Goal: Find contact information: Find contact information

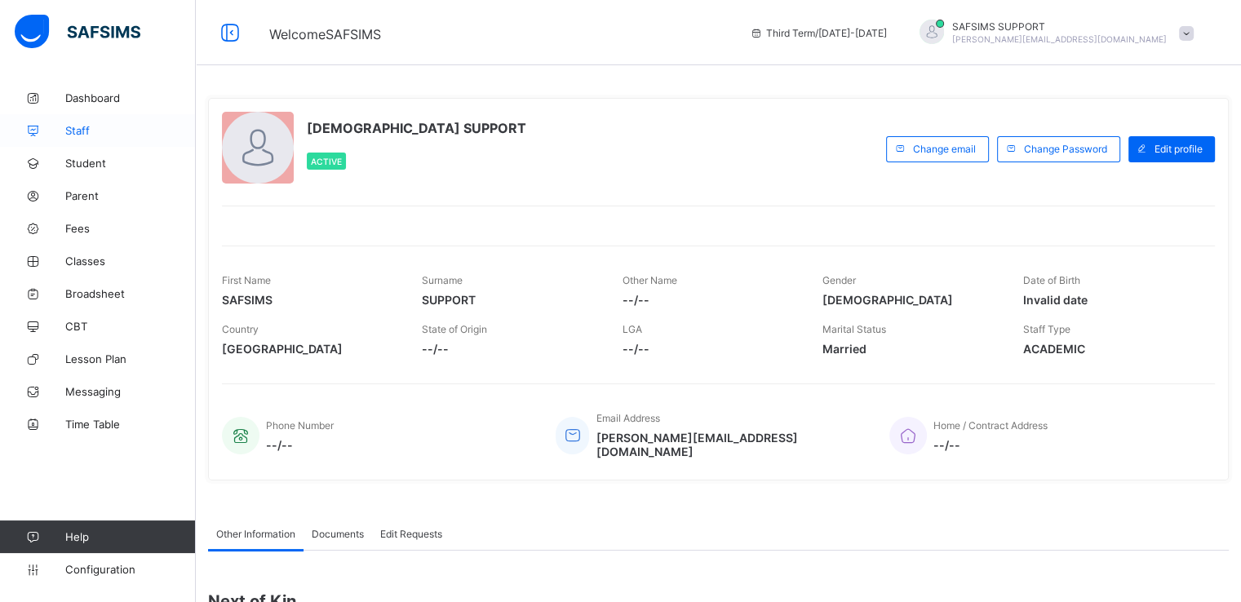
click at [75, 131] on span "Staff" at bounding box center [130, 130] width 131 height 13
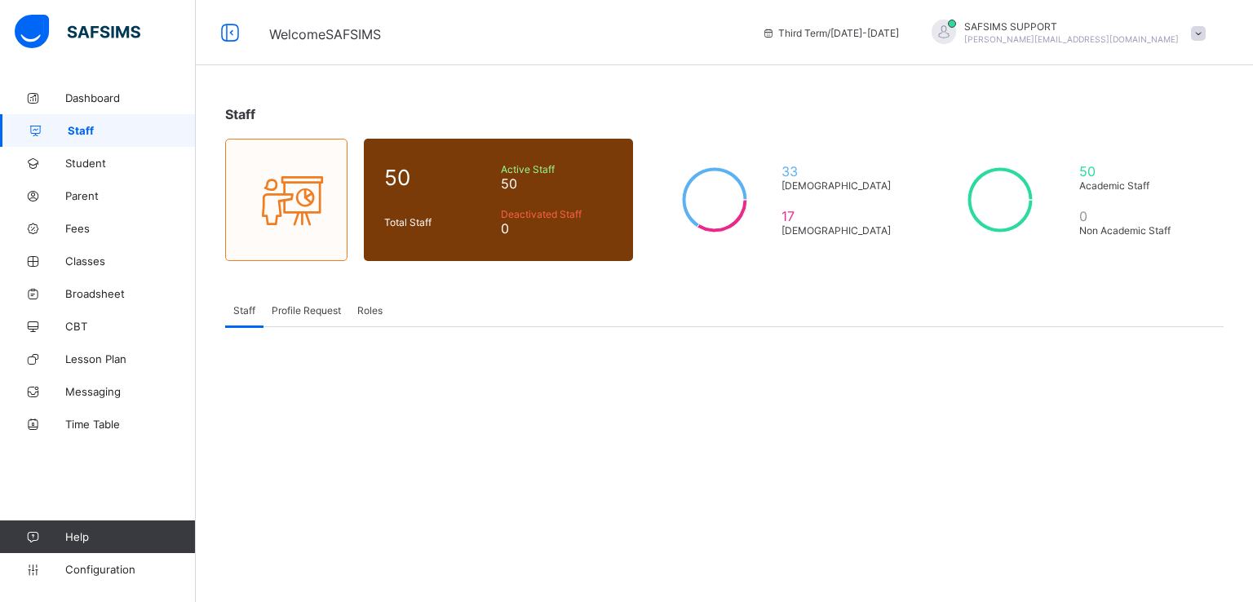
click at [80, 132] on span "Staff" at bounding box center [132, 130] width 128 height 13
click at [86, 170] on link "Student" at bounding box center [98, 163] width 196 height 33
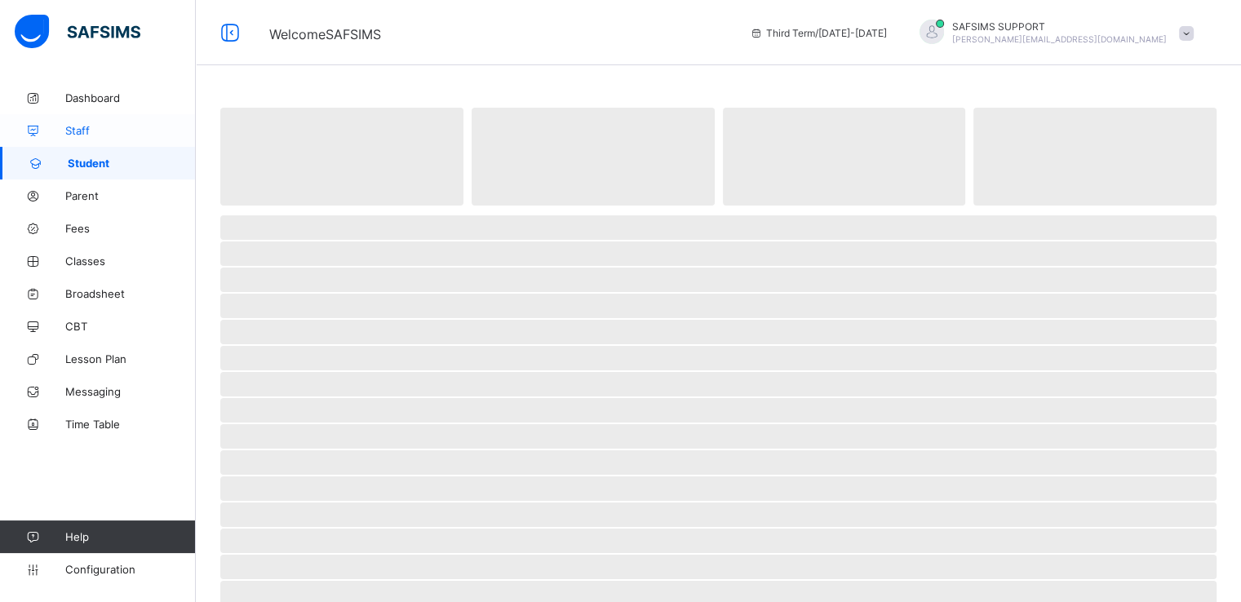
click at [82, 126] on span "Staff" at bounding box center [130, 130] width 131 height 13
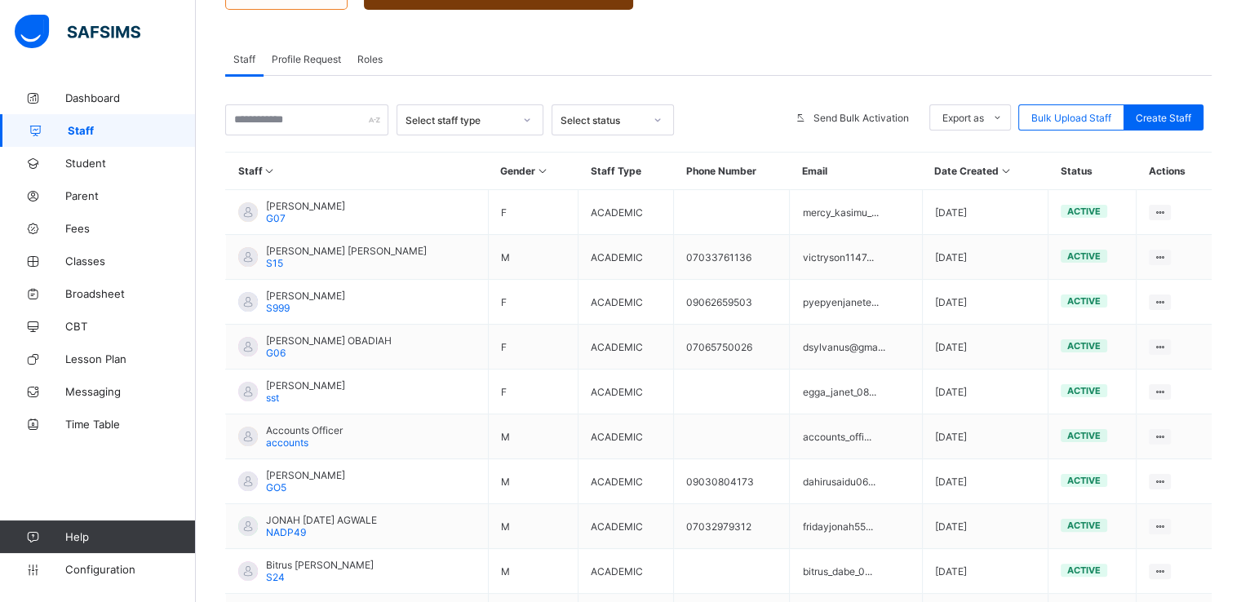
scroll to position [198, 0]
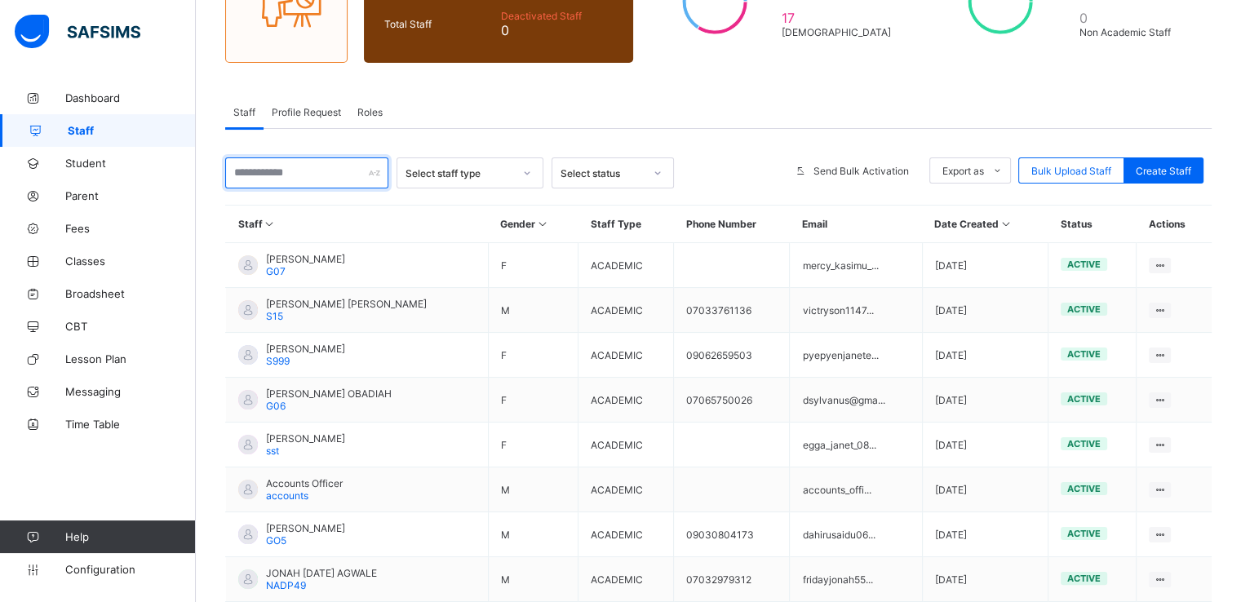
click at [311, 174] on input "text" at bounding box center [306, 172] width 163 height 31
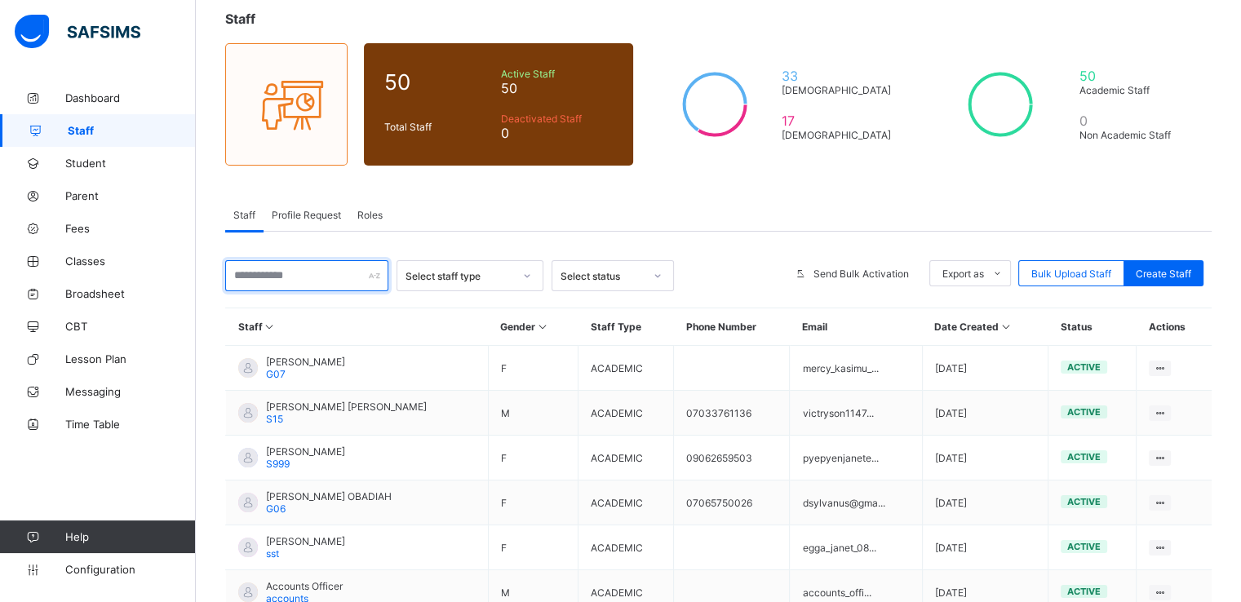
scroll to position [95, 0]
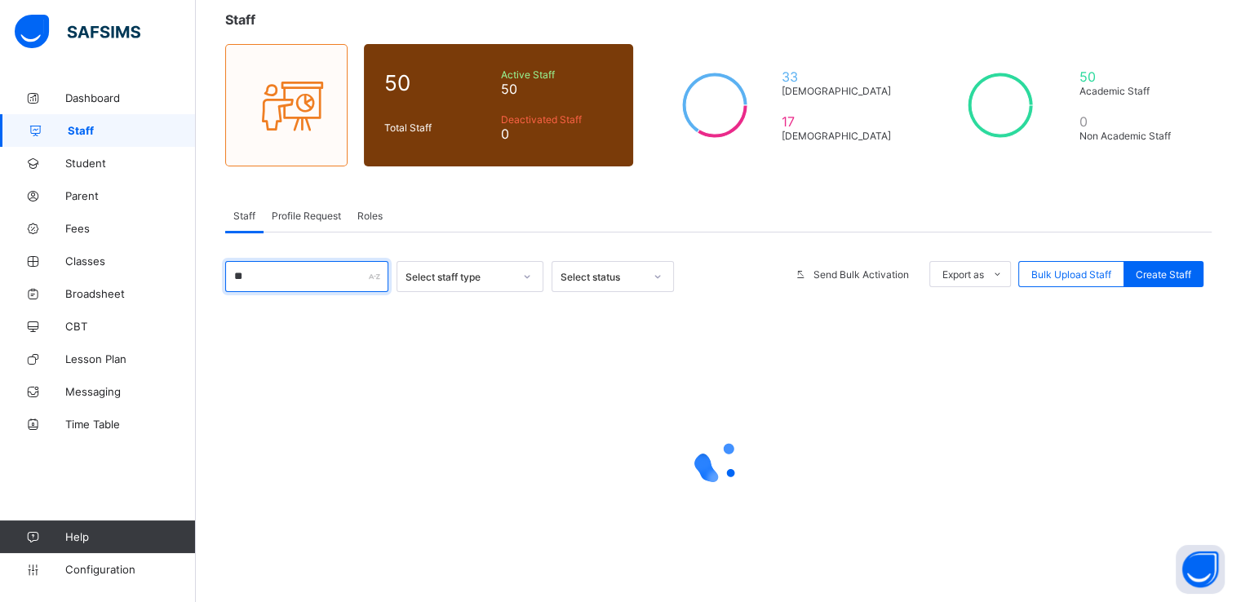
type input "*"
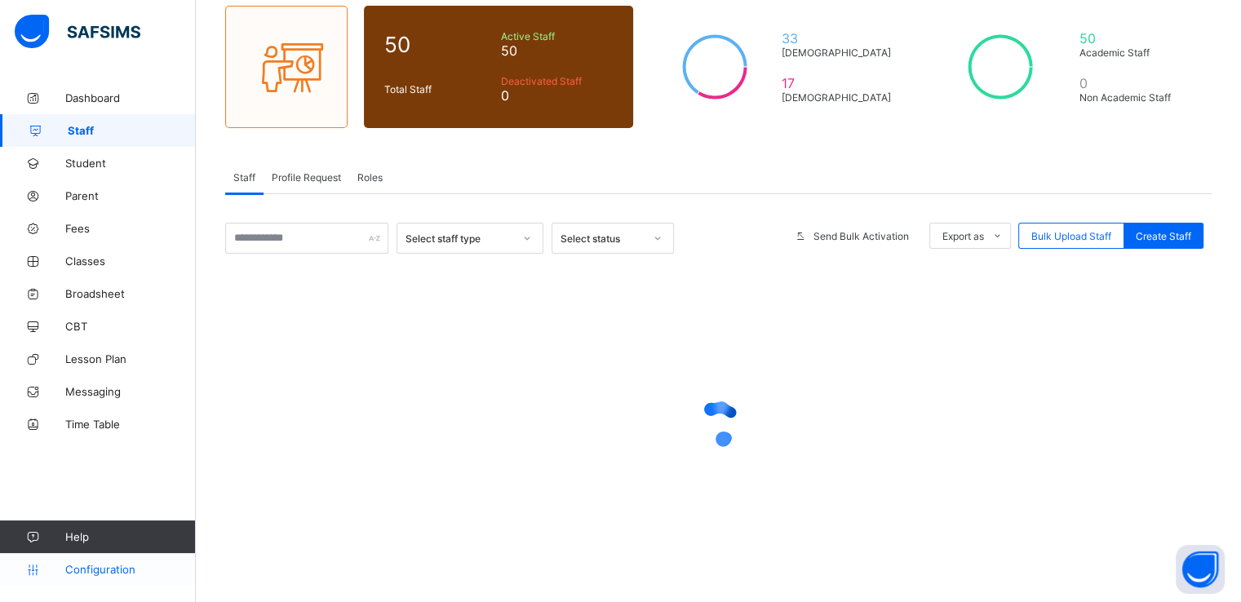
click at [91, 582] on link "Configuration" at bounding box center [97, 569] width 195 height 33
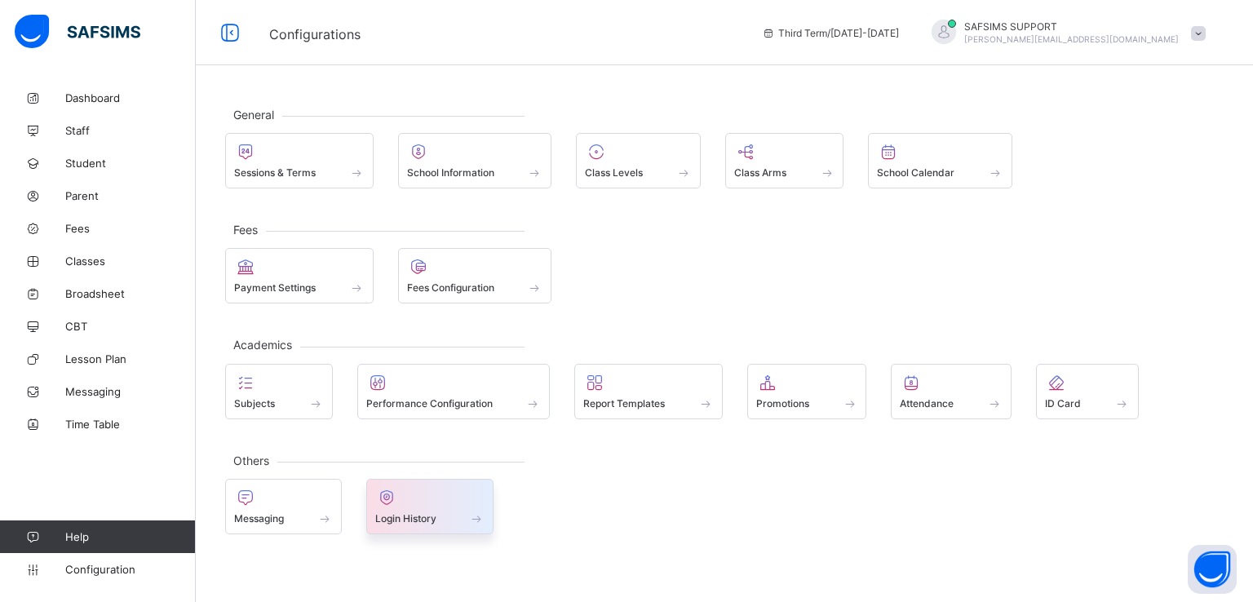
click at [412, 523] on div "Login History" at bounding box center [430, 506] width 128 height 55
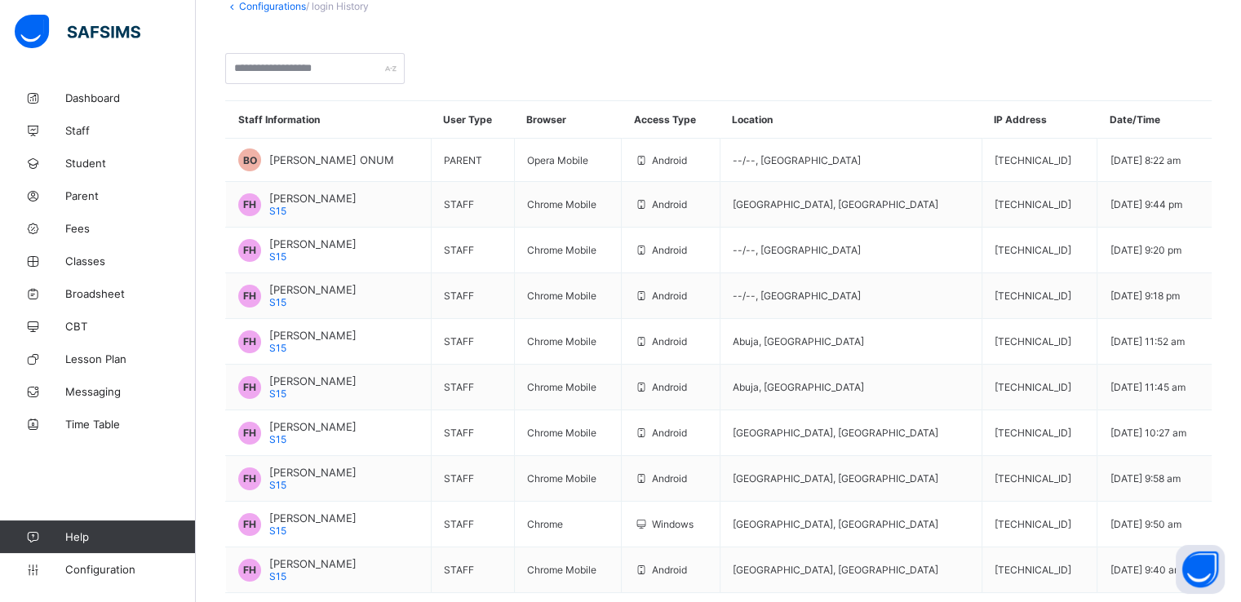
scroll to position [170, 0]
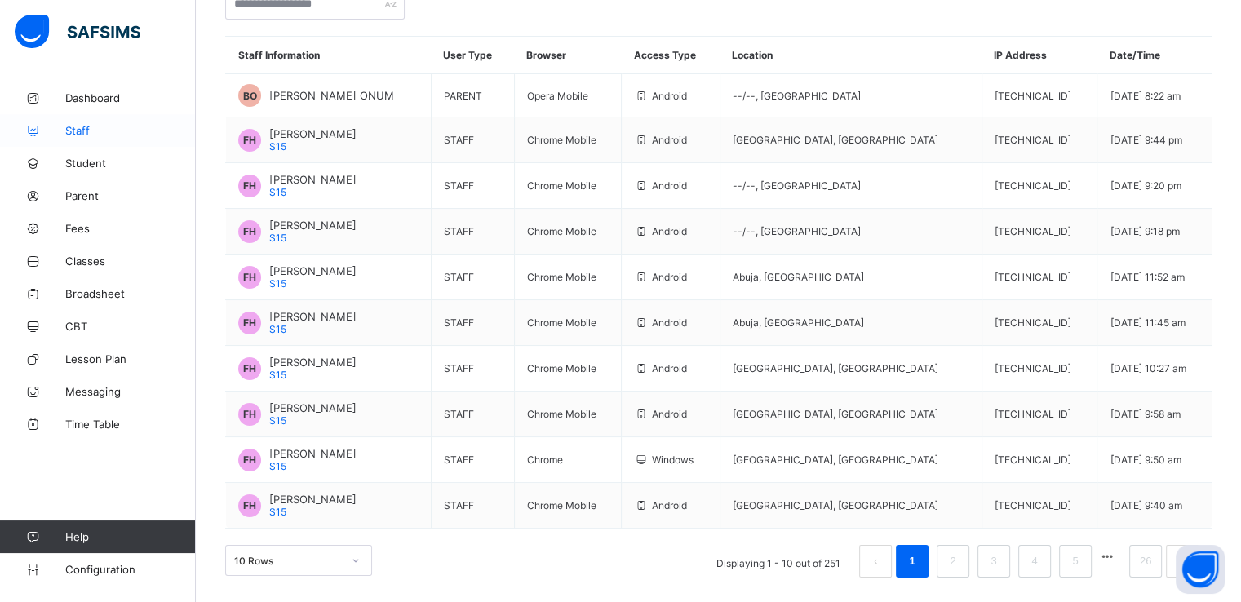
click at [73, 131] on span "Staff" at bounding box center [130, 130] width 131 height 13
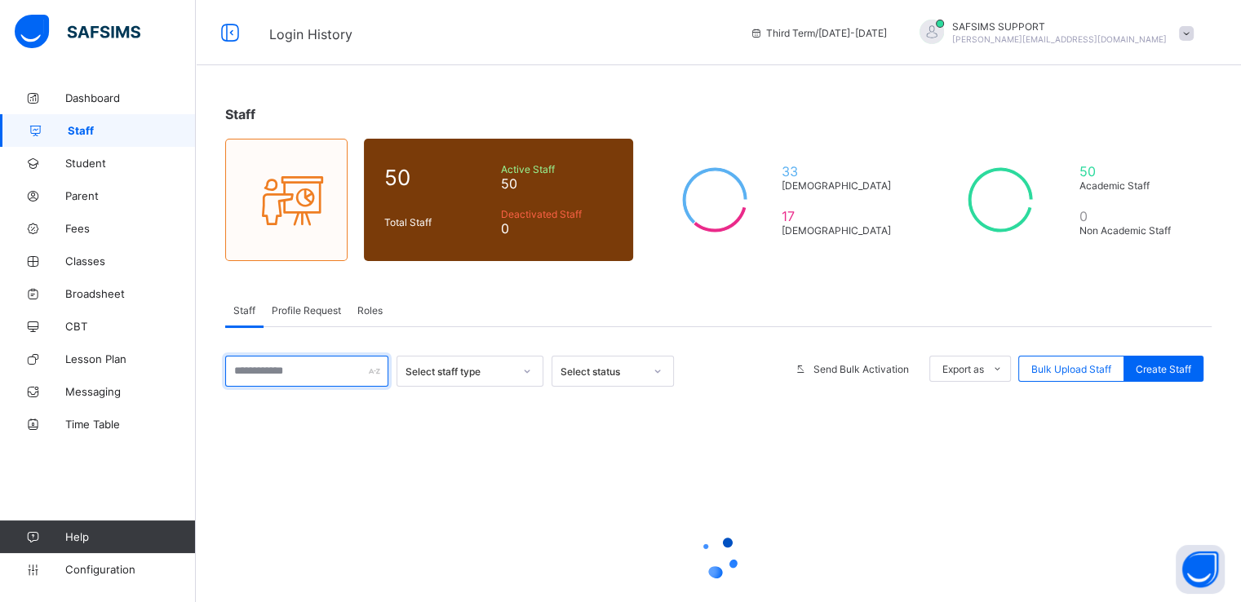
click at [297, 370] on input "text" at bounding box center [306, 371] width 163 height 31
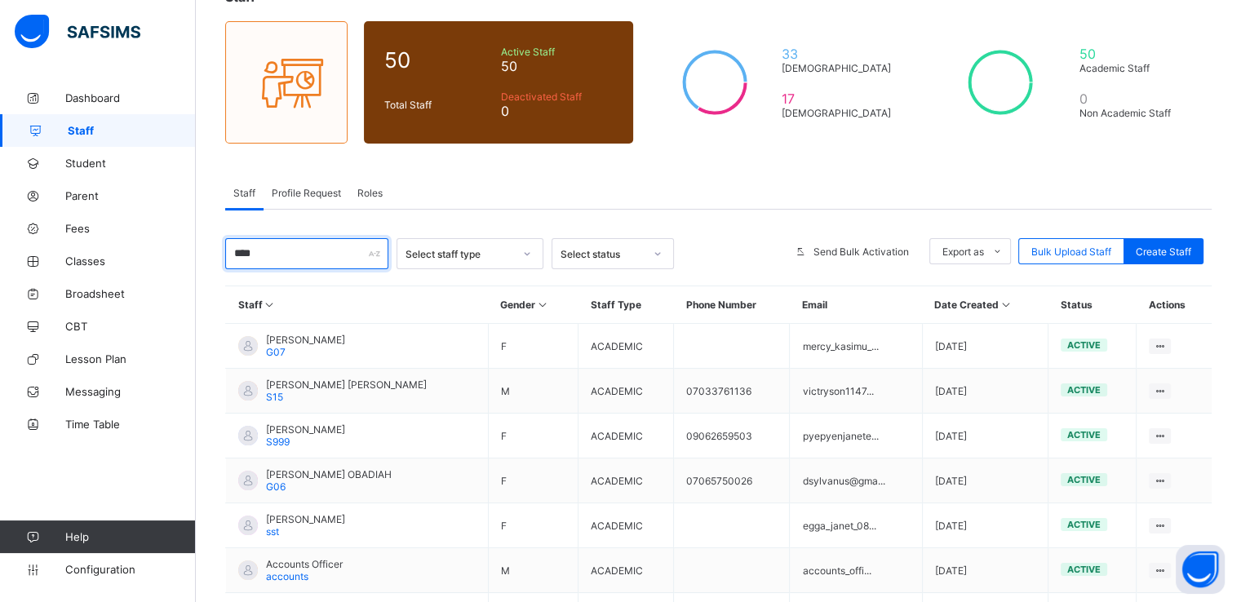
scroll to position [119, 0]
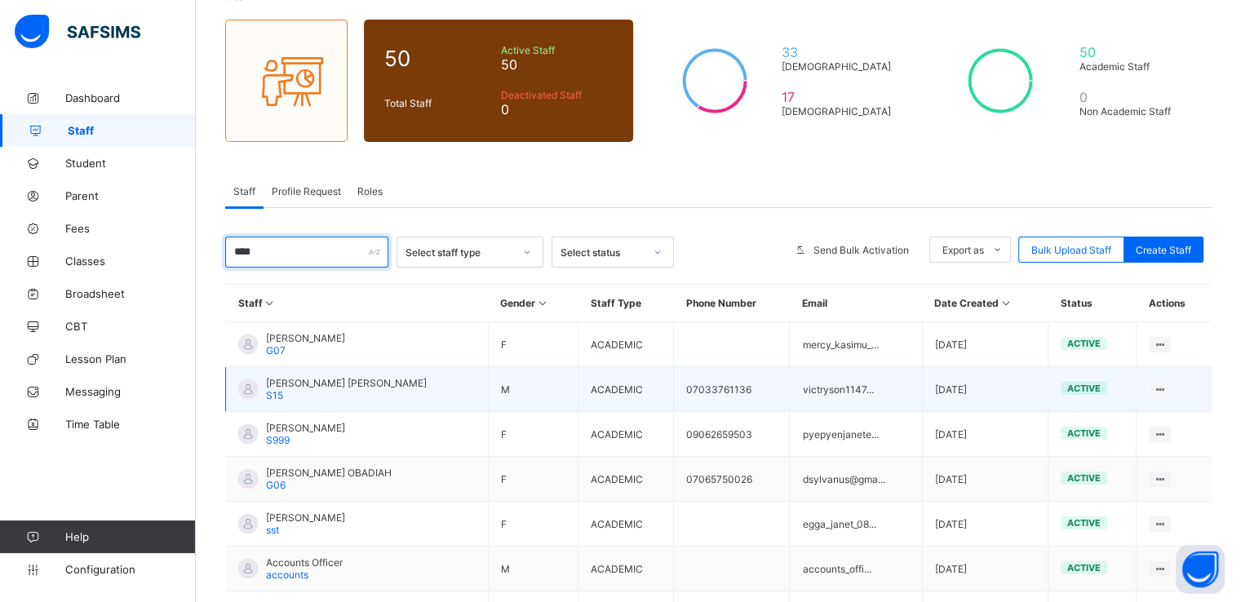
type input "****"
click at [303, 382] on span "Francis Hassan VICTOR" at bounding box center [346, 383] width 161 height 12
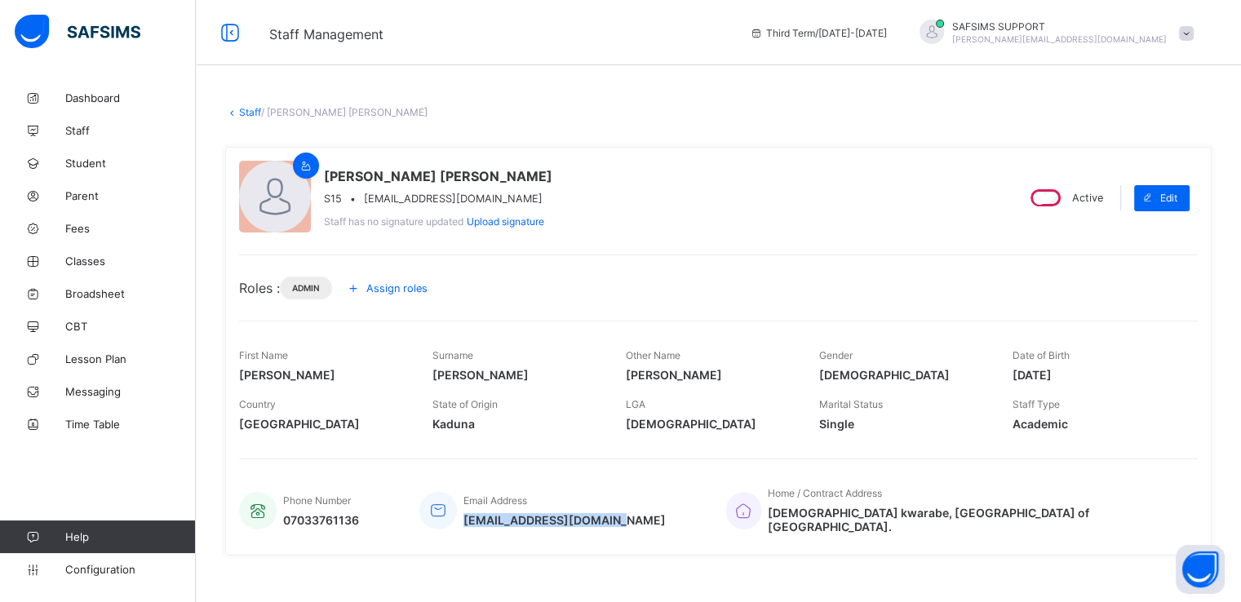
drag, startPoint x: 460, startPoint y: 516, endPoint x: 610, endPoint y: 526, distance: 150.4
click at [610, 526] on div "Phone Number 07033761136 Email Address victryson1147@gmail.com Home / Contract …" at bounding box center [718, 510] width 959 height 63
copy span "victryson1147@gmail.com"
drag, startPoint x: 321, startPoint y: 170, endPoint x: 410, endPoint y: 167, distance: 88.2
click at [410, 167] on div "Francis Hassan VICTOR S15 • victryson1147@gmail.com Staff has no signature upda…" at bounding box center [620, 198] width 763 height 74
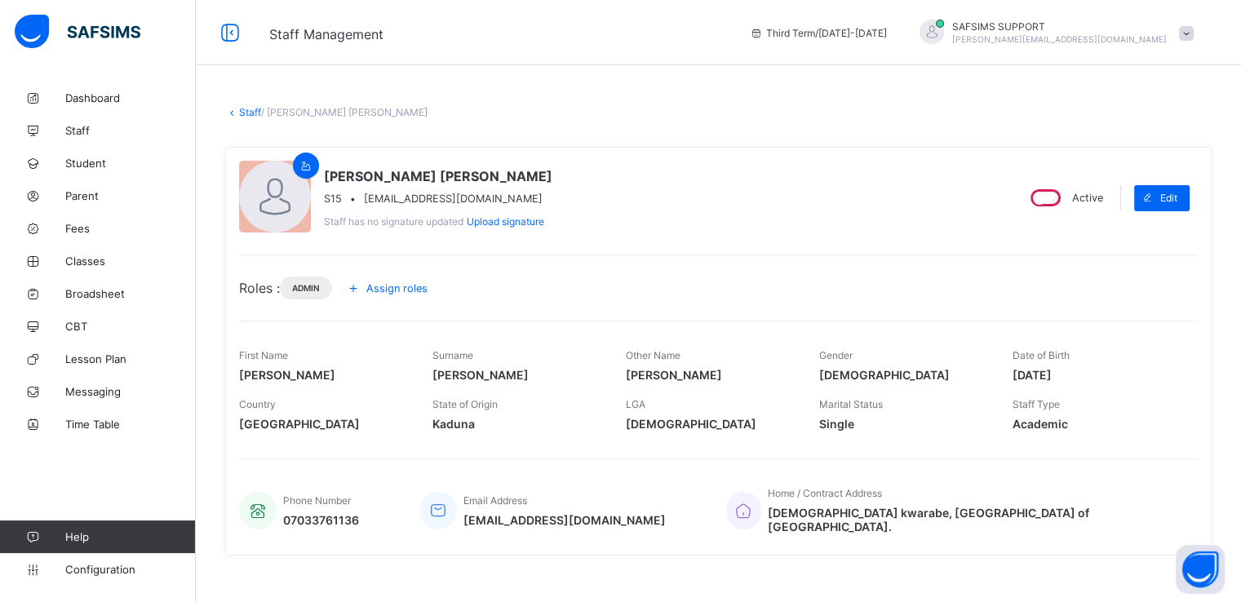
click at [418, 177] on span "Francis Hassan VICTOR" at bounding box center [438, 176] width 228 height 16
drag, startPoint x: 418, startPoint y: 177, endPoint x: 388, endPoint y: 177, distance: 30.2
click at [388, 177] on span "Francis Hassan VICTOR" at bounding box center [438, 176] width 228 height 16
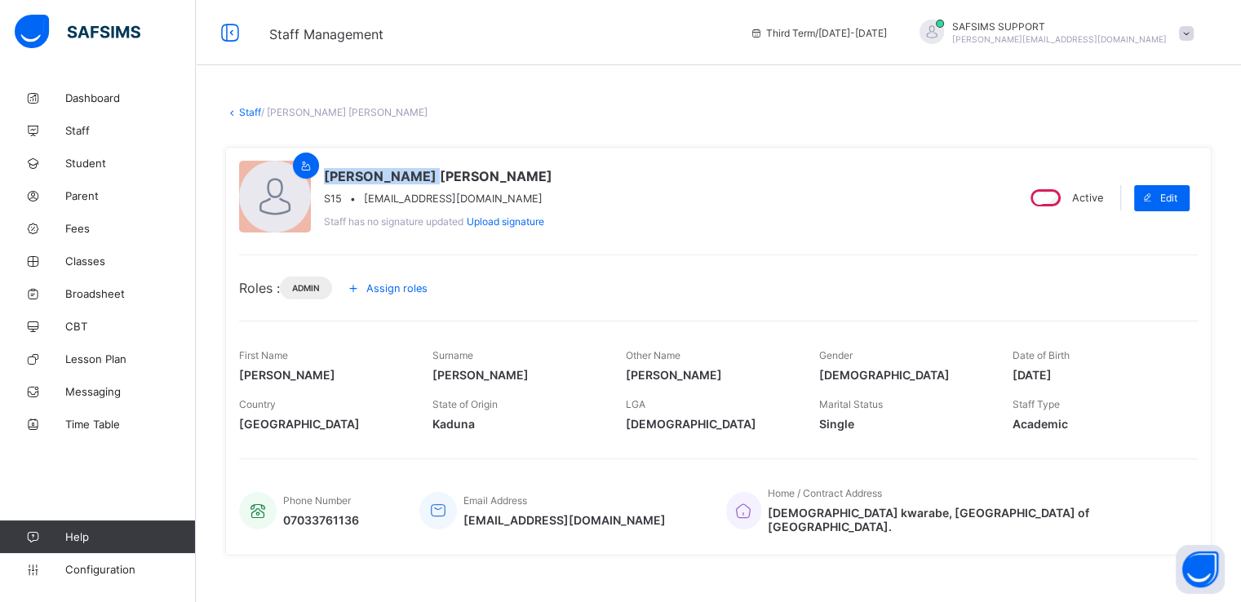
drag, startPoint x: 324, startPoint y: 170, endPoint x: 418, endPoint y: 167, distance: 94.7
click at [418, 167] on div "Francis Hassan VICTOR S15 • victryson1147@gmail.com Staff has no signature upda…" at bounding box center [620, 198] width 763 height 74
copy span "Francis Hassan"
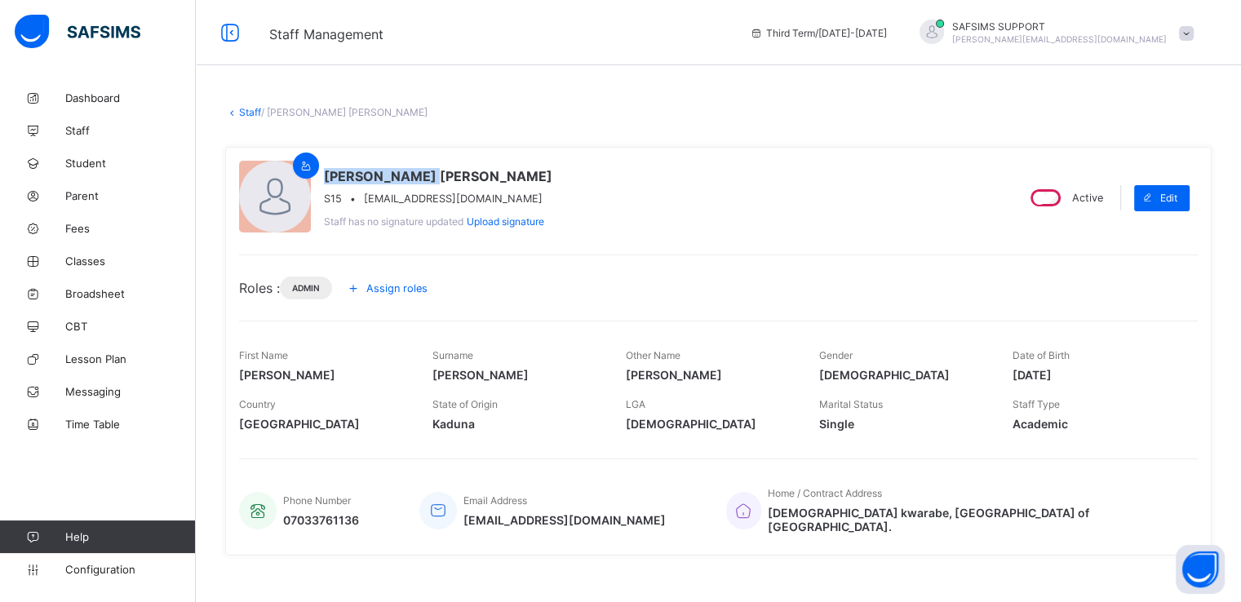
copy span "Francis Hassan"
